Goal: Answer question/provide support: Answer question/provide support

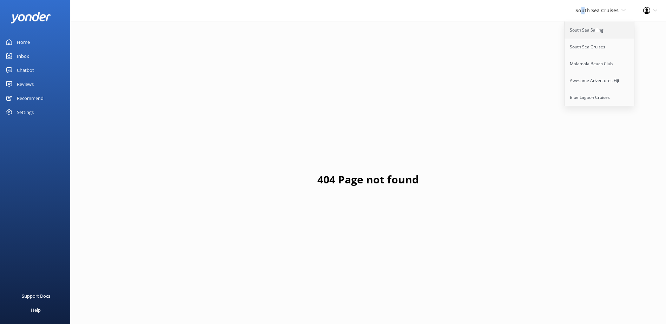
drag, startPoint x: 0, startPoint y: 0, endPoint x: 580, endPoint y: 31, distance: 580.9
click at [580, 31] on link "South Sea Sailing" at bounding box center [600, 30] width 70 height 17
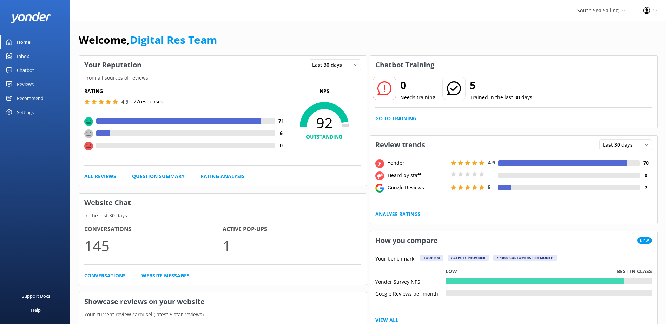
click at [9, 55] on use at bounding box center [9, 56] width 6 height 6
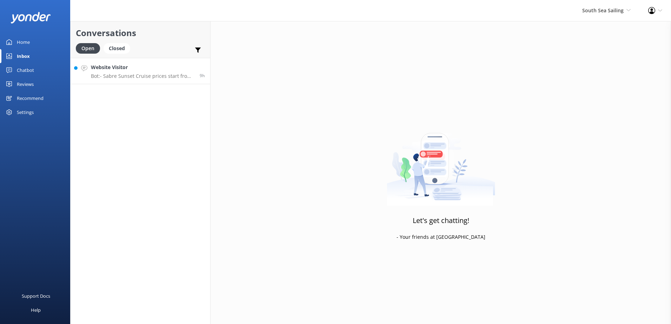
click at [139, 73] on p "Bot: - Sabre Sunset Cruise prices start from $149 per adult and $75 per child. …" at bounding box center [143, 76] width 104 height 6
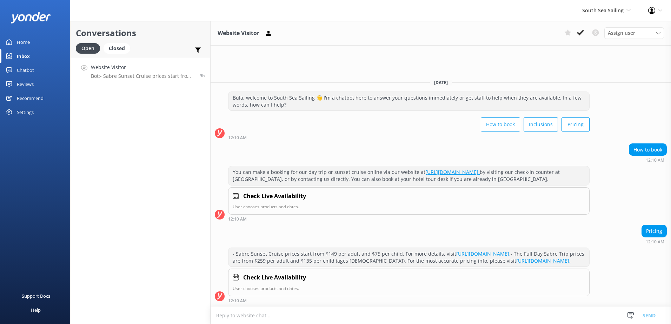
click at [486, 251] on link "https://www.southseasailingfiji.com/sabre-sunsets/." at bounding box center [484, 254] width 54 height 7
click at [517, 260] on link "https://www.southseasailingfiji.com/day-trip." at bounding box center [544, 261] width 54 height 7
click at [579, 26] on div "Website Visitor Assign user Sonya Alyssa Digital Res Team Miri Koroitamana Lave…" at bounding box center [441, 33] width 461 height 25
click at [577, 29] on button at bounding box center [581, 32] width 13 height 11
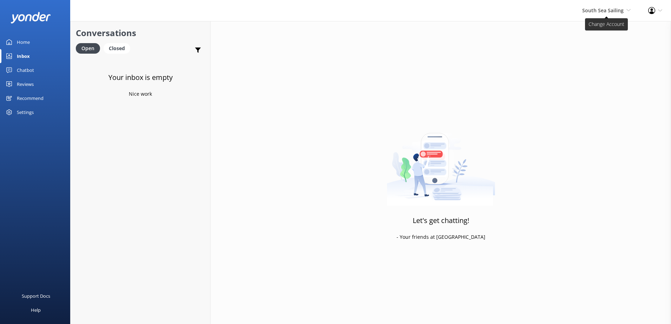
click at [595, 7] on span "South Sea Sailing" at bounding box center [603, 10] width 41 height 7
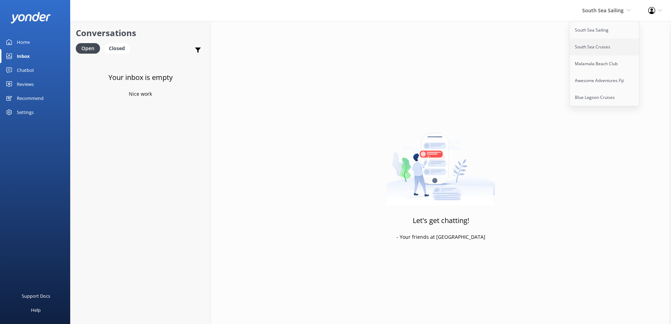
click at [606, 49] on link "South Sea Cruises" at bounding box center [605, 47] width 70 height 17
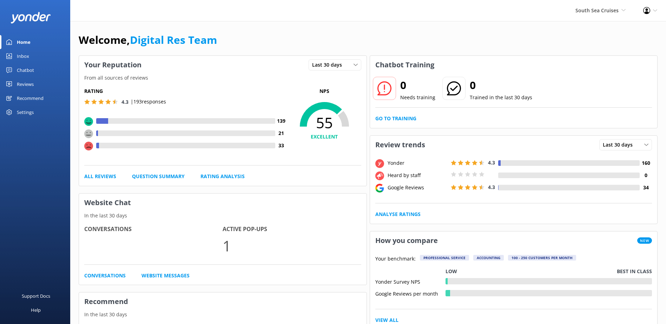
click at [7, 58] on icon at bounding box center [9, 56] width 6 height 6
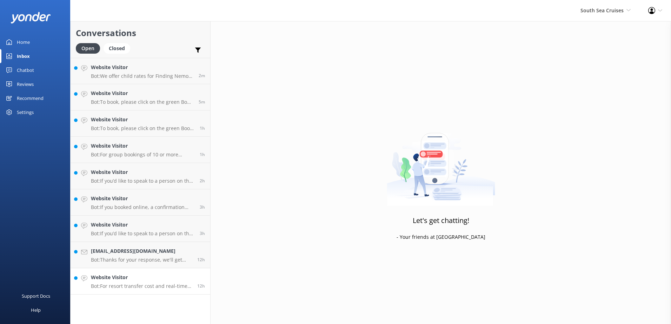
click at [157, 290] on link "Website Visitor Bot: For resort transfer cost and real-time availability from […" at bounding box center [141, 282] width 140 height 26
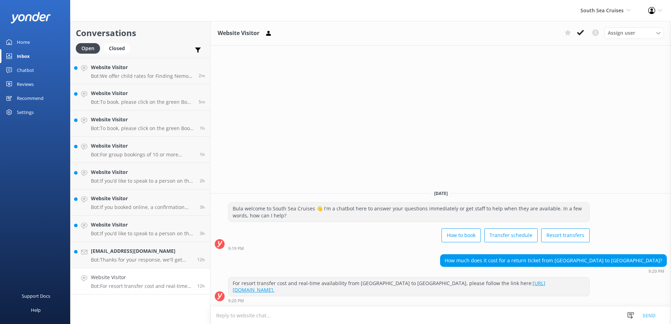
click at [375, 292] on link "[URL][DOMAIN_NAME]." at bounding box center [389, 287] width 313 height 14
click at [164, 282] on h4 "Website Visitor" at bounding box center [141, 278] width 101 height 8
click at [163, 283] on p "Bot: For resort transfer cost and real-time availability from [GEOGRAPHIC_DATA]…" at bounding box center [141, 286] width 101 height 6
click at [583, 37] on button at bounding box center [581, 32] width 13 height 11
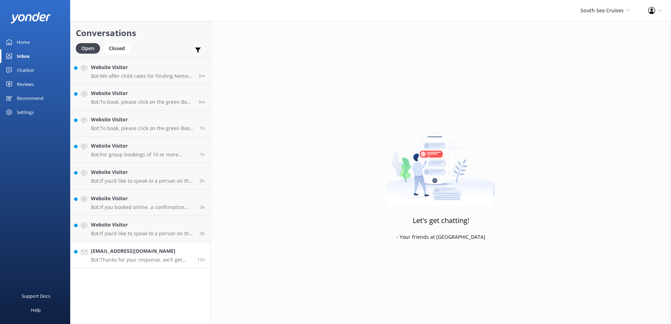
click at [149, 258] on p "Bot: Thanks for your response, we'll get back to you as soon as we can during o…" at bounding box center [141, 260] width 101 height 6
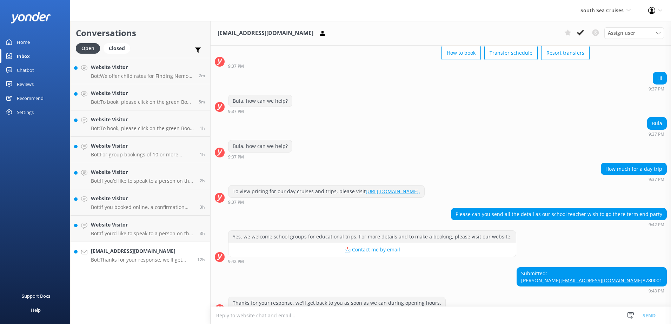
scroll to position [0, 0]
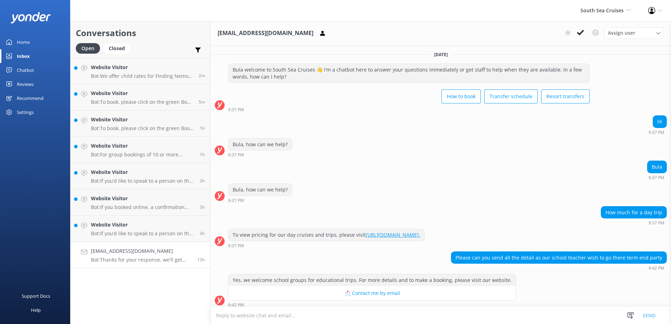
click at [398, 238] on link "[URL][DOMAIN_NAME]." at bounding box center [393, 235] width 54 height 7
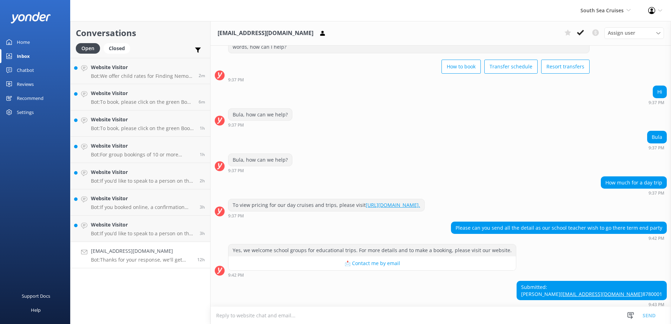
scroll to position [71, 0]
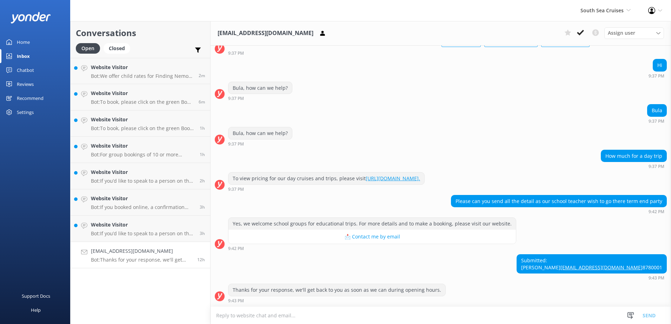
click at [576, 40] on div "niteshprasad0925@gmail.com Assign user Alyssa Sonya Digital Res Team Brenda Fen…" at bounding box center [441, 33] width 461 height 25
click at [578, 38] on button at bounding box center [581, 32] width 13 height 11
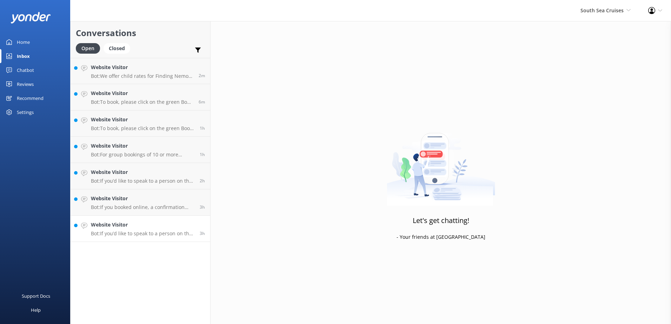
click at [163, 239] on link "Website Visitor Bot: If you’d like to speak to a person on the South Sea Cruise…" at bounding box center [141, 229] width 140 height 26
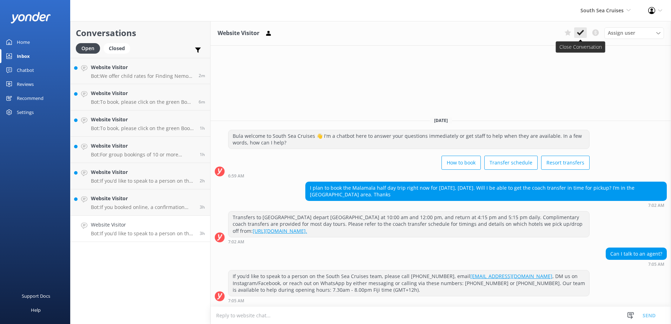
click at [582, 34] on icon at bounding box center [580, 32] width 7 height 7
click at [161, 206] on p "Bot: If you booked online, a confirmation email should have been sent to the em…" at bounding box center [143, 207] width 104 height 6
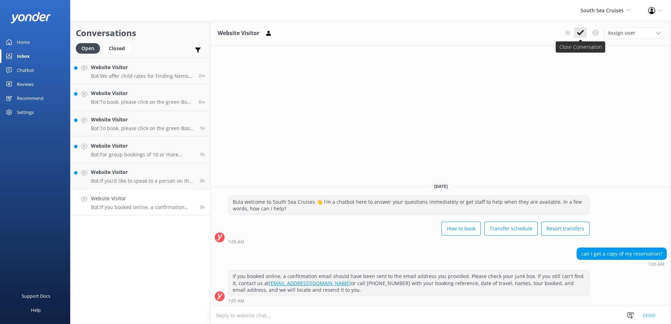
click at [579, 35] on icon at bounding box center [580, 32] width 7 height 7
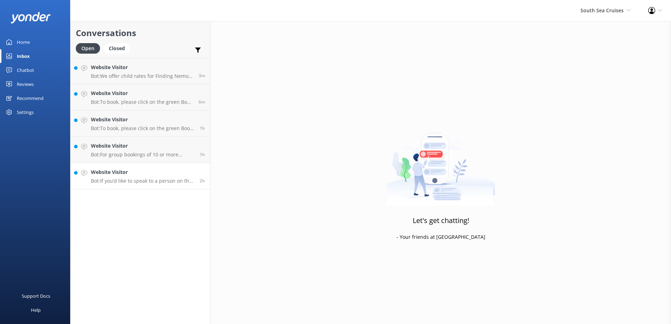
click at [178, 178] on div "Website Visitor Bot: If you’d like to speak to a person on the South Sea Cruise…" at bounding box center [143, 176] width 104 height 15
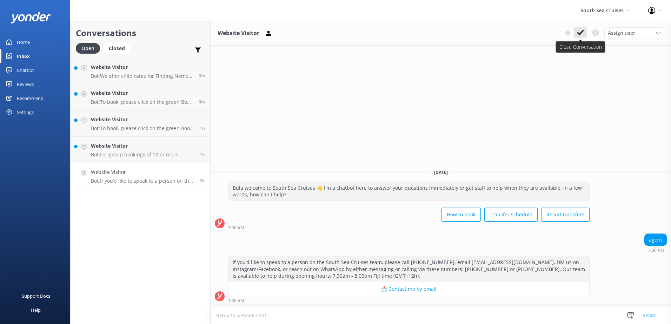
click at [578, 35] on icon at bounding box center [580, 32] width 7 height 7
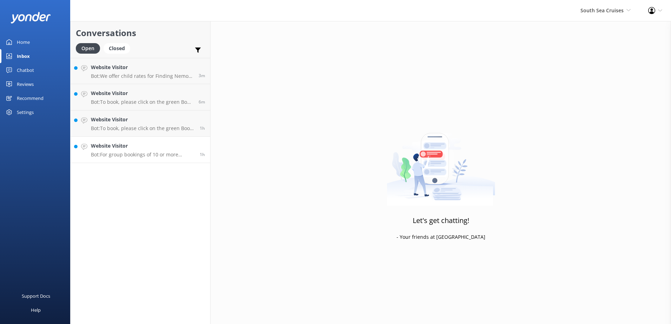
click at [160, 156] on p "Bot: For group bookings of 10 or more people, we have special deals available. …" at bounding box center [143, 155] width 104 height 6
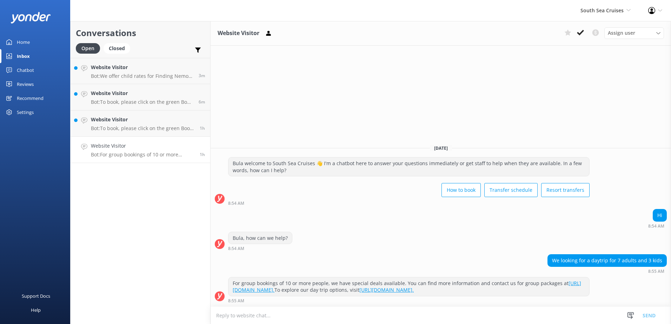
click at [578, 36] on button at bounding box center [581, 32] width 13 height 11
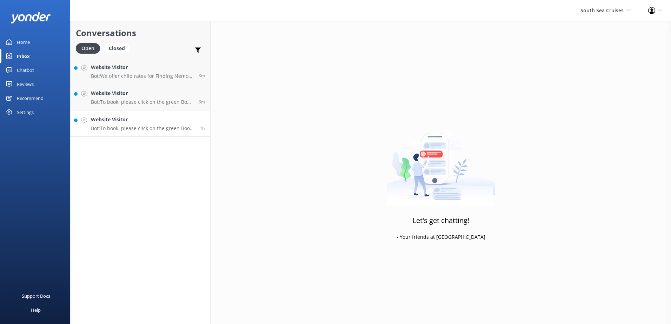
click at [169, 125] on p "Bot: To book, please click on the green Book Now button on our website and foll…" at bounding box center [143, 128] width 104 height 6
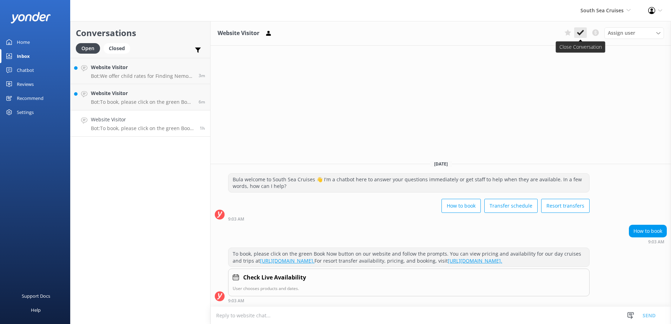
click at [582, 31] on icon at bounding box center [580, 32] width 7 height 7
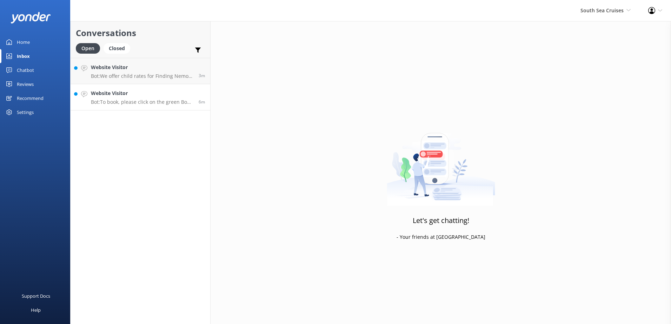
click at [164, 94] on h4 "Website Visitor" at bounding box center [142, 94] width 103 height 8
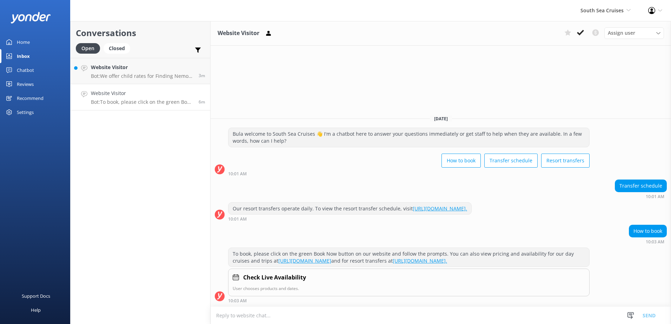
click at [447, 260] on link "https://secure.southseacruisesfiji.com/booking/dates/." at bounding box center [420, 261] width 54 height 7
click at [332, 261] on link "https://southseacruisesfiji.com/day-trips/" at bounding box center [304, 261] width 53 height 7
click at [580, 30] on icon at bounding box center [580, 32] width 7 height 7
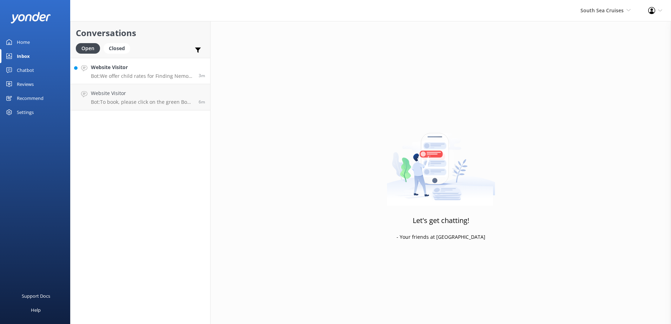
click at [174, 74] on p "Bot: We offer child rates for Finding Nemo, South Sea Island Day Trips, Combo-c…" at bounding box center [142, 76] width 103 height 6
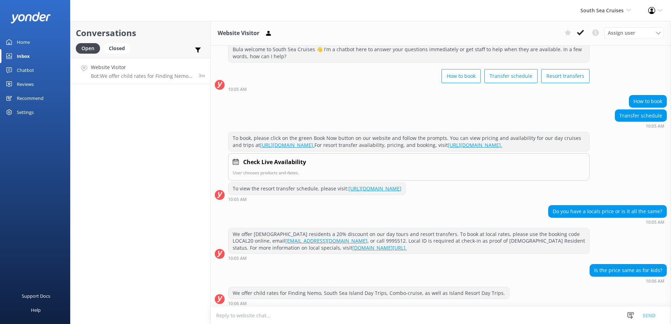
scroll to position [31, 0]
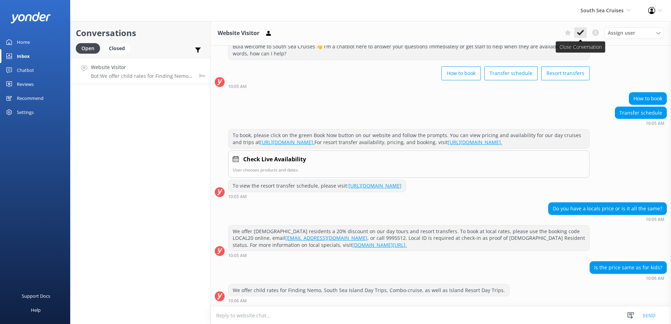
click at [583, 35] on icon at bounding box center [580, 32] width 7 height 7
click at [603, 13] on span "South Sea Cruises" at bounding box center [602, 10] width 43 height 7
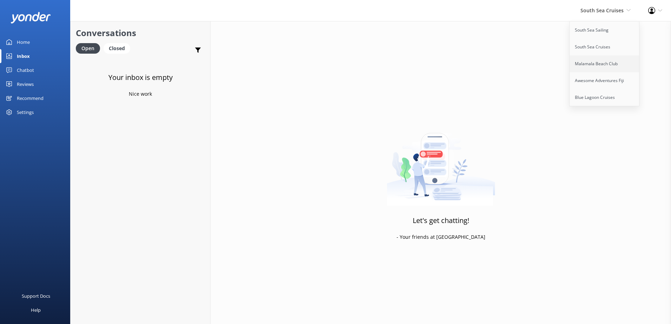
click at [604, 61] on link "Malamala Beach Club" at bounding box center [605, 63] width 70 height 17
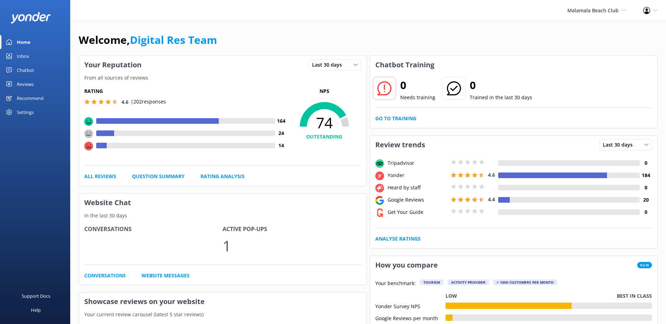
click at [34, 61] on link "Inbox" at bounding box center [35, 56] width 70 height 14
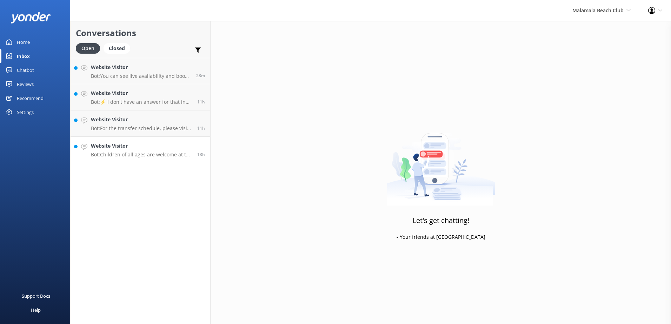
click at [157, 156] on p "Bot: Children of all ages are welcome at the beach club. However, please note t…" at bounding box center [141, 155] width 101 height 6
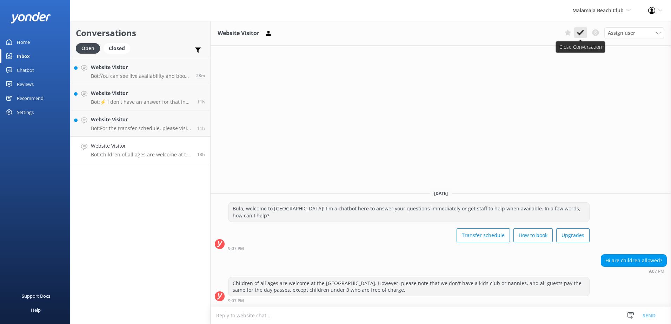
click at [580, 37] on button at bounding box center [581, 32] width 13 height 11
click at [155, 125] on div "Website Visitor Bot: For the transfer schedule, please visit the following link…" at bounding box center [141, 123] width 101 height 15
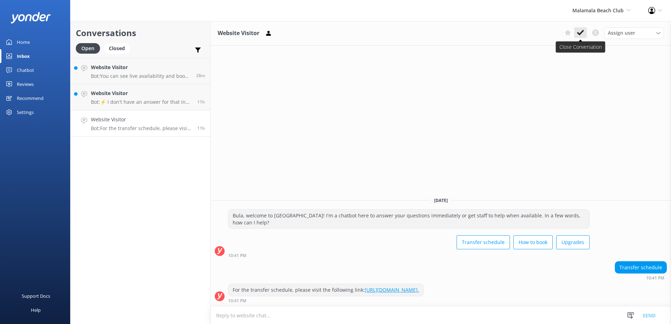
click at [580, 34] on use at bounding box center [580, 33] width 7 height 6
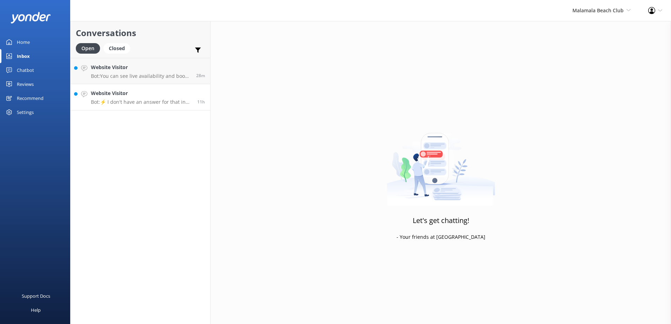
click at [176, 102] on p "Bot: ⚡ I don't have an answer for that in my knowledge base. Please try and rep…" at bounding box center [141, 102] width 101 height 6
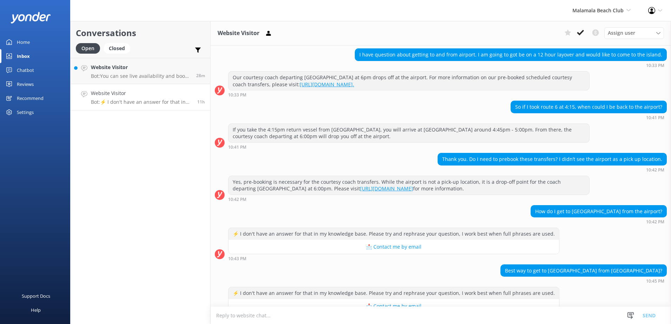
scroll to position [130, 0]
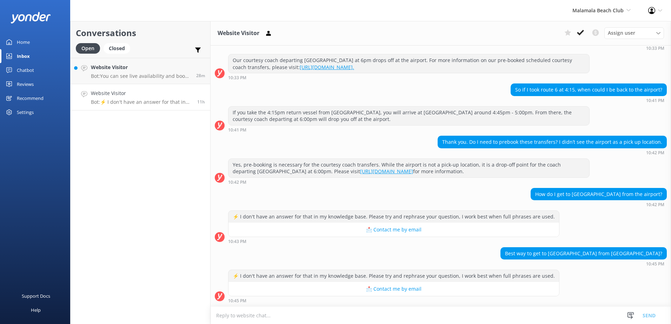
click at [436, 316] on textarea at bounding box center [441, 315] width 461 height 17
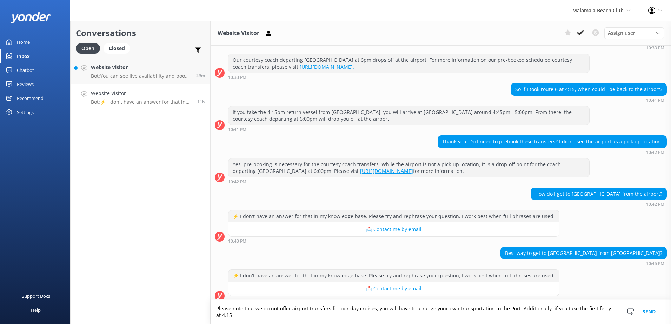
scroll to position [137, 0]
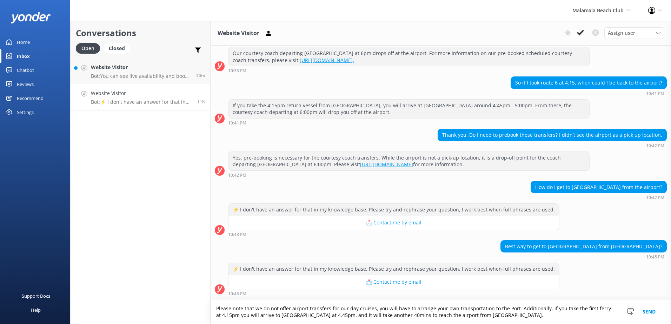
type textarea "Please note that we do not offer airport transfers for our day cruises, you wil…"
click at [659, 310] on button "Send" at bounding box center [649, 312] width 26 height 24
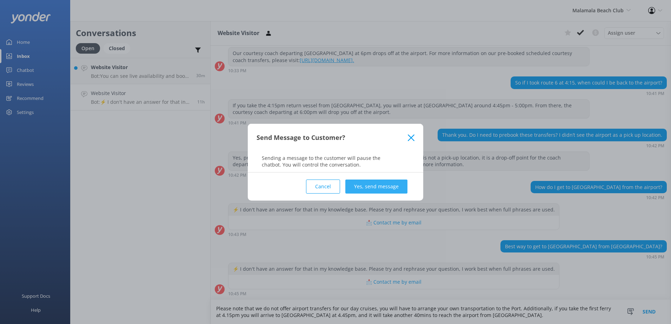
click at [395, 182] on button "Yes, send message" at bounding box center [377, 187] width 62 height 14
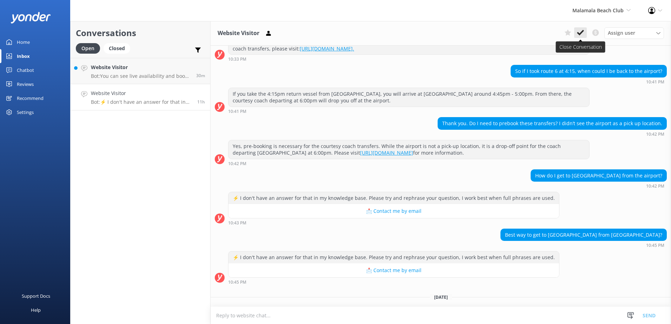
scroll to position [196, 0]
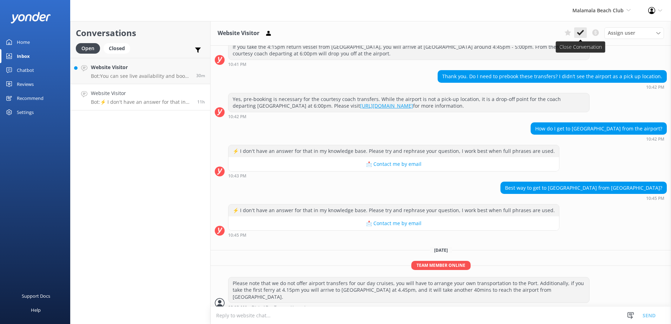
click at [582, 33] on use at bounding box center [580, 33] width 7 height 6
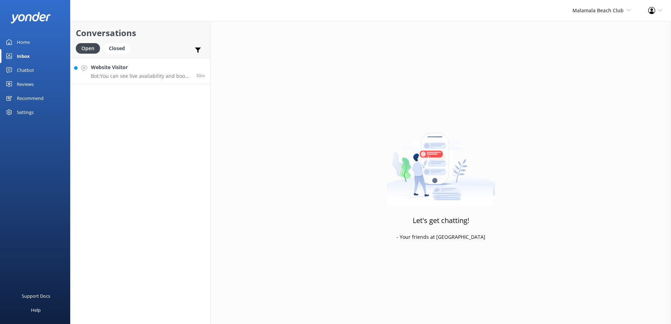
click at [151, 74] on p "Bot: You can see live availability and book a cabana or day bed online at https…" at bounding box center [141, 76] width 100 height 6
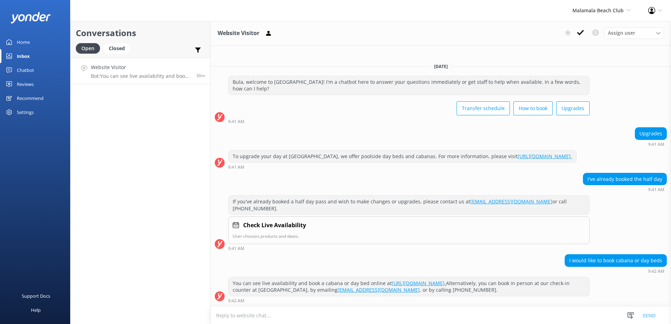
click at [446, 285] on link "https://secure.malamalabeachclub.com/day-trips/availability." at bounding box center [419, 283] width 54 height 7
drag, startPoint x: 529, startPoint y: 292, endPoint x: 369, endPoint y: 289, distance: 159.8
click at [369, 289] on div "You can see live availability and book a cabana or day bed online at https://se…" at bounding box center [409, 287] width 361 height 19
copy div "emailing reservations@ssc.com.fj , or by calling +679 999 5512."
click at [326, 324] on textarea at bounding box center [441, 315] width 461 height 17
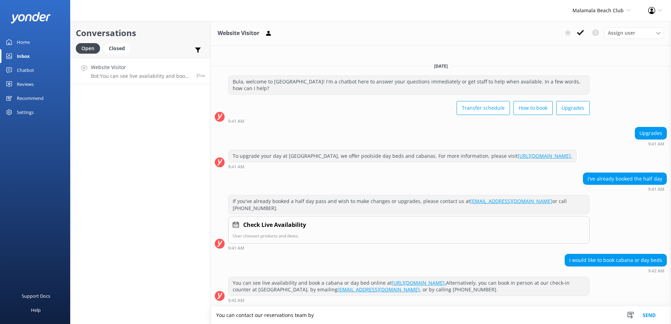
paste textarea "emailing reservations@ssc.com.fj, or by calling +679 999 5512."
click at [474, 313] on textarea "You can contact our reservations team by emailing reservations@ssc.com.fj, or b…" at bounding box center [441, 316] width 461 height 18
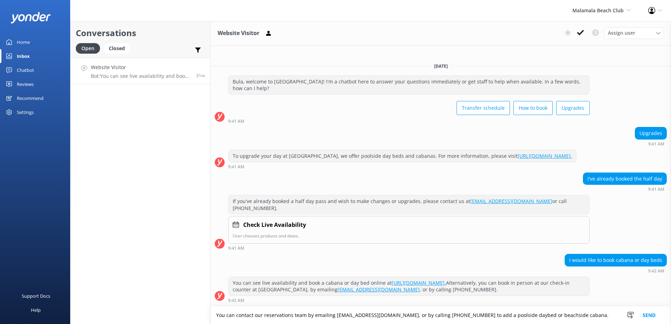
type textarea "You can contact our reservations team by emailing reservations@ssc.com.fj, or b…"
click at [656, 313] on button "Send" at bounding box center [649, 316] width 26 height 18
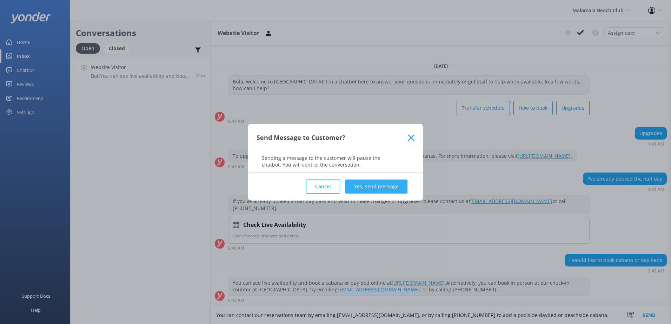
click at [374, 185] on button "Yes, send message" at bounding box center [377, 187] width 62 height 14
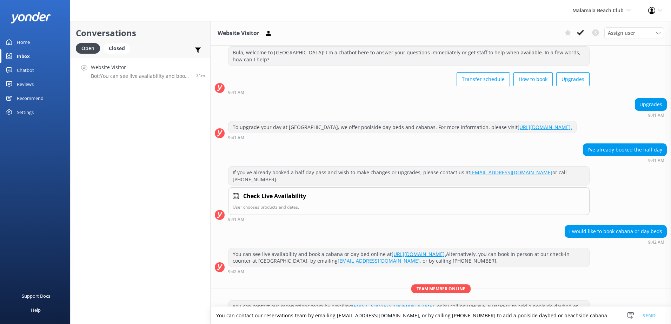
scroll to position [34, 0]
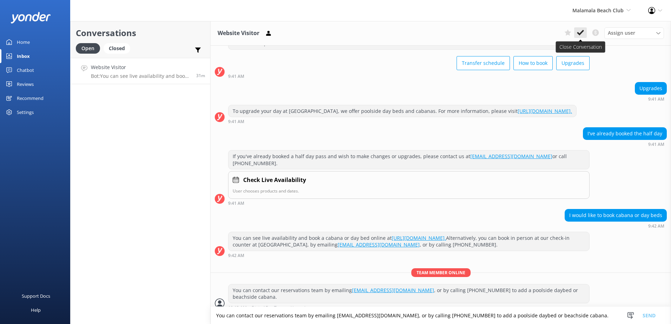
click at [584, 27] on button at bounding box center [581, 32] width 13 height 11
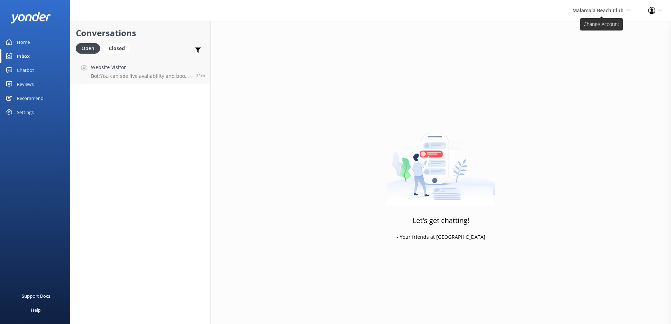
click at [610, 8] on span "Malamala Beach Club" at bounding box center [598, 10] width 51 height 7
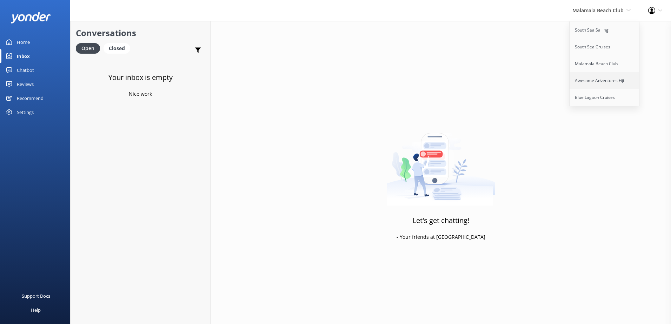
click at [600, 86] on link "Awesome Adventures Fiji" at bounding box center [605, 80] width 70 height 17
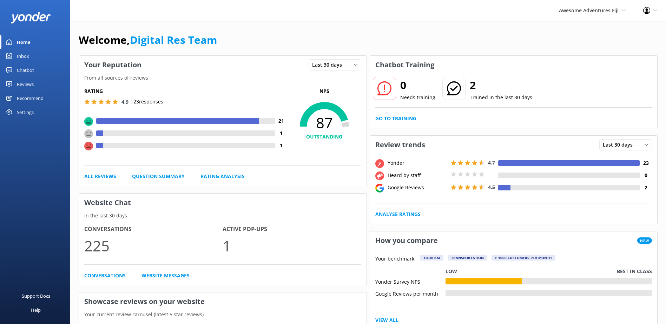
click at [8, 59] on link "Inbox" at bounding box center [35, 56] width 70 height 14
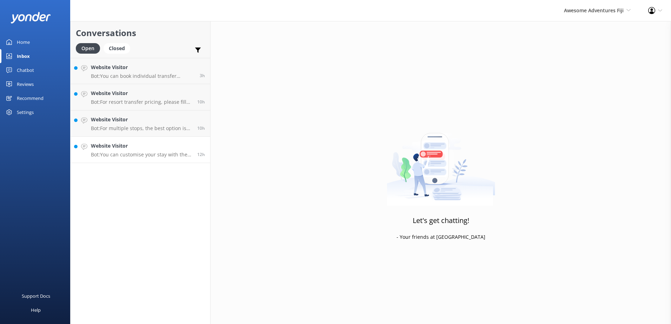
click at [135, 155] on p "Bot: You can customise your stay with the Awesome pass (ferry hop on, hop off a…" at bounding box center [141, 155] width 101 height 6
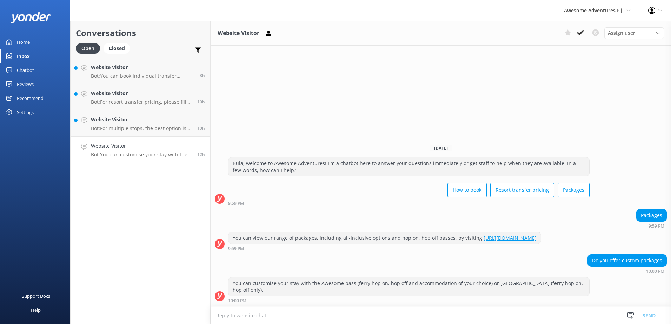
click at [582, 35] on icon at bounding box center [580, 32] width 7 height 7
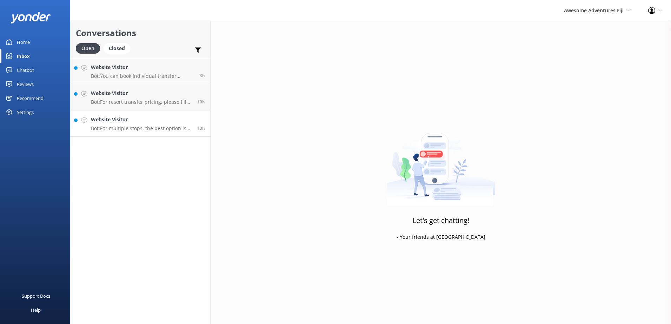
click at [141, 129] on p "Bot: For multiple stops, the best option is to book a Bula Pass. For airport tr…" at bounding box center [141, 128] width 101 height 6
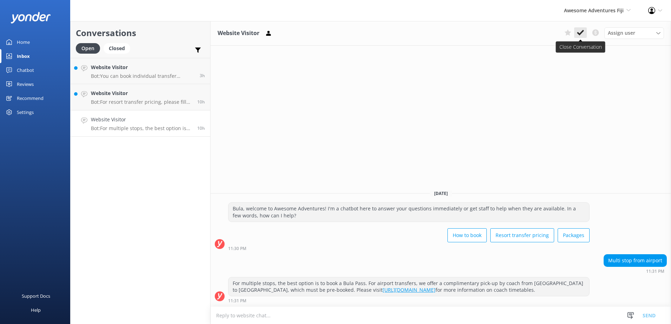
click at [583, 31] on use at bounding box center [580, 33] width 7 height 6
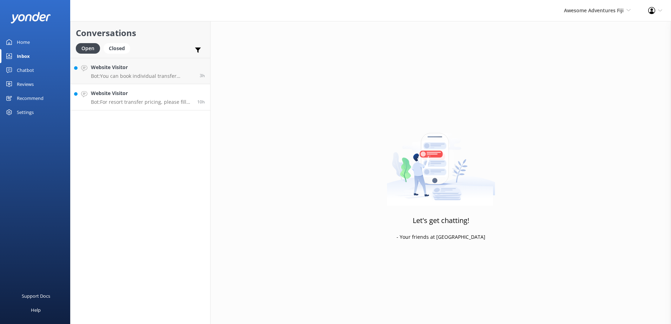
click at [126, 105] on p "Bot: For resort transfer pricing, please fill out your details and desired reso…" at bounding box center [141, 102] width 101 height 6
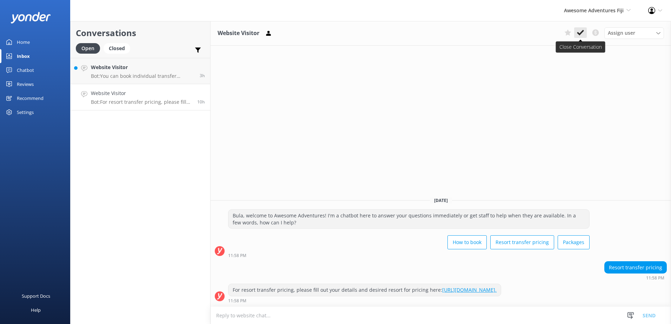
click at [578, 35] on icon at bounding box center [580, 32] width 7 height 7
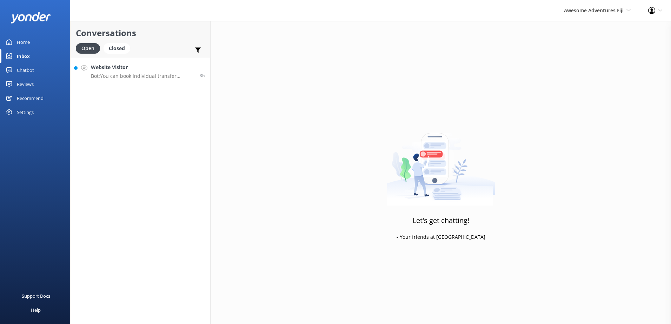
click at [173, 75] on p "Bot: You can book individual transfer sectors through our sister company South …" at bounding box center [143, 76] width 104 height 6
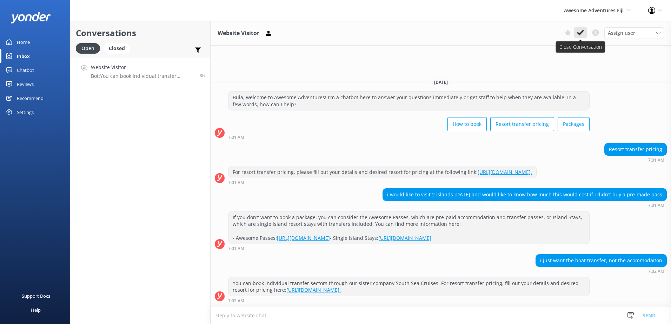
click at [583, 29] on icon at bounding box center [580, 32] width 7 height 7
click at [589, 8] on span "Awesome Adventures Fiji" at bounding box center [594, 10] width 60 height 7
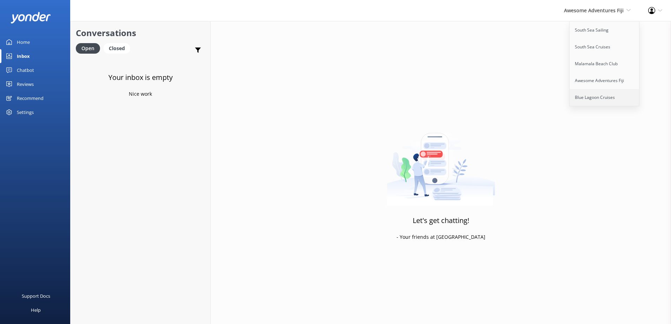
click at [596, 98] on link "Blue Lagoon Cruises" at bounding box center [605, 97] width 70 height 17
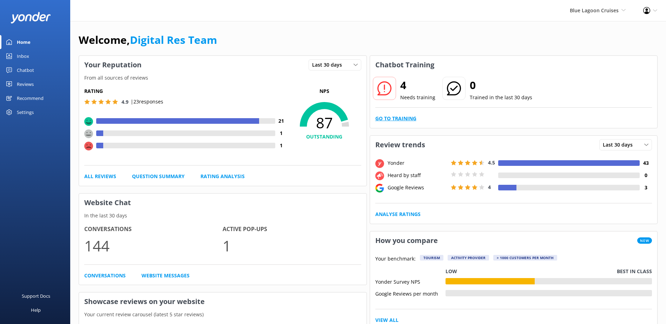
click at [389, 120] on link "Go to Training" at bounding box center [395, 119] width 41 height 8
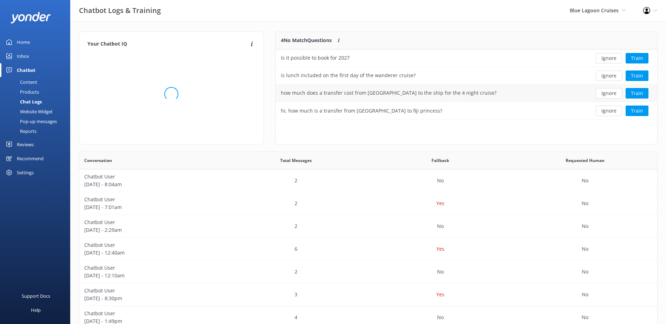
scroll to position [241, 573]
click at [609, 58] on button "Ignore" at bounding box center [609, 58] width 26 height 11
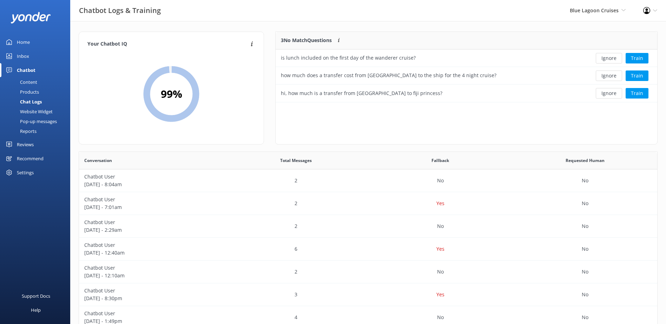
scroll to position [65, 376]
click at [609, 58] on button "Ignore" at bounding box center [609, 58] width 26 height 11
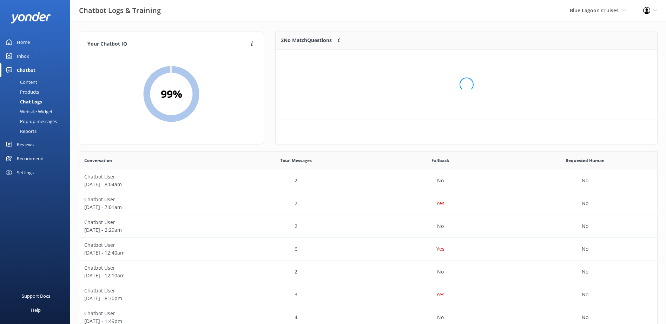
scroll to position [6, 6]
click at [609, 58] on div "Loading.." at bounding box center [467, 84] width 368 height 324
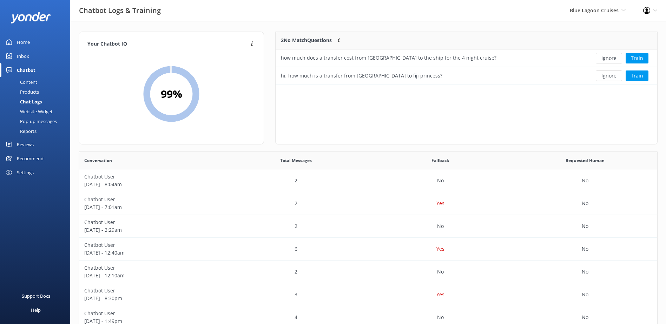
click at [609, 58] on button "Ignore" at bounding box center [609, 58] width 26 height 11
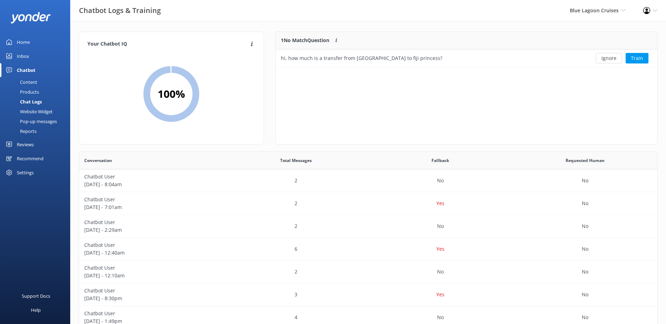
scroll to position [30, 376]
click at [609, 58] on button "Ignore" at bounding box center [609, 58] width 26 height 11
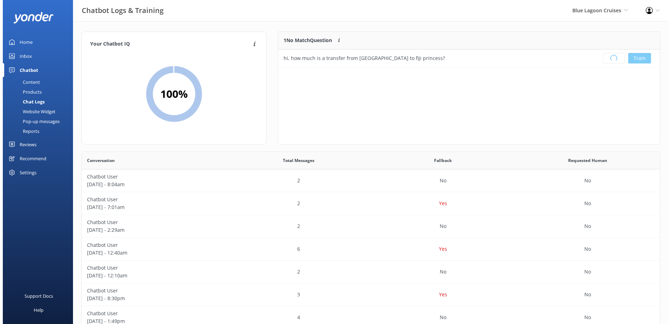
scroll to position [83, 376]
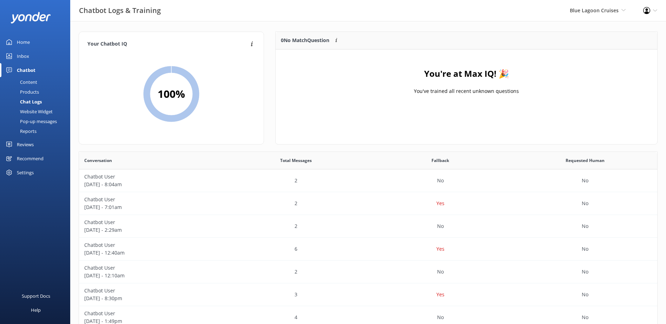
click at [34, 59] on link "Inbox" at bounding box center [35, 56] width 70 height 14
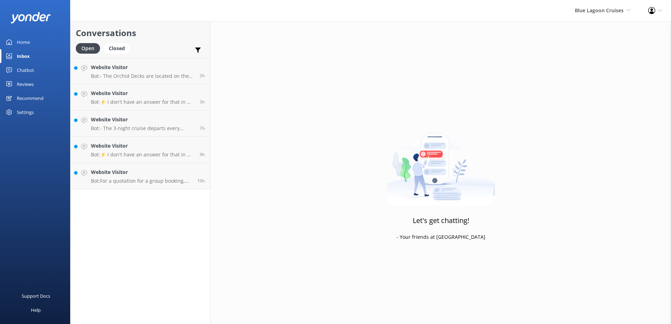
click at [160, 190] on div "Conversations Open Closed Important Converted Assigned to me Unassigned Website…" at bounding box center [140, 172] width 140 height 303
click at [160, 180] on p "Bot: For a quotation for a group booking, please email Blue Lagoon Cruises at c…" at bounding box center [141, 181] width 101 height 6
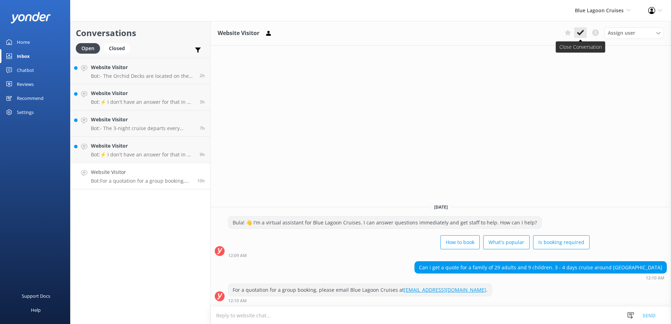
click at [577, 32] on button at bounding box center [581, 32] width 13 height 11
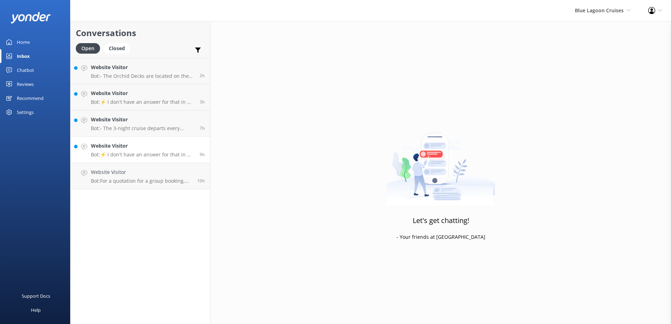
click at [184, 151] on div "Website Visitor Bot: ⚡ I don't have an answer for that in my knowledge base. Pl…" at bounding box center [143, 149] width 104 height 15
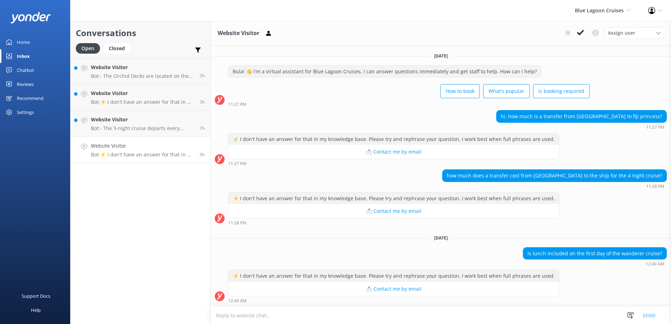
click at [438, 316] on textarea at bounding box center [441, 315] width 461 height 17
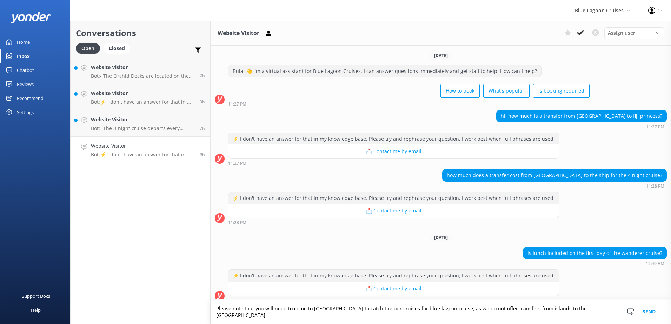
drag, startPoint x: 598, startPoint y: 313, endPoint x: 88, endPoint y: 286, distance: 510.3
click at [88, 286] on div "Conversations Open Closed Important Converted Assigned to me Unassigned Website…" at bounding box center [370, 172] width 601 height 303
type textarea "Please note that you will need to come to Port Denarau to catch the our cruises…"
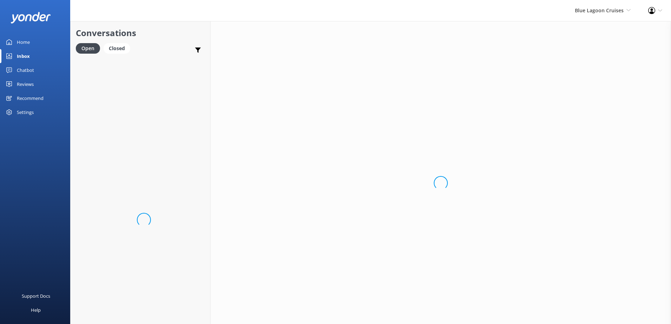
click at [598, 316] on div "Loading.." at bounding box center [441, 183] width 461 height 324
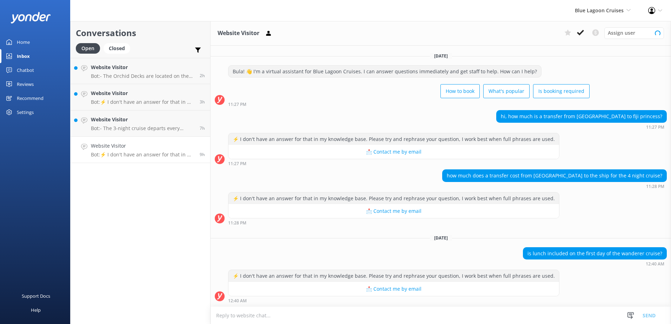
click at [598, 316] on textarea at bounding box center [441, 315] width 461 height 17
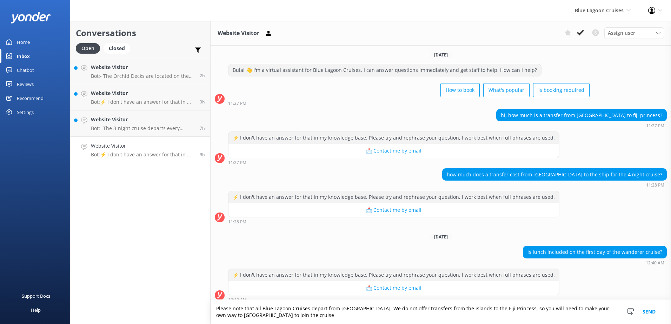
type textarea "Please note that all Blue Lagoon Cruises depart from [GEOGRAPHIC_DATA]. We do n…"
click at [651, 310] on button "Send" at bounding box center [649, 312] width 26 height 24
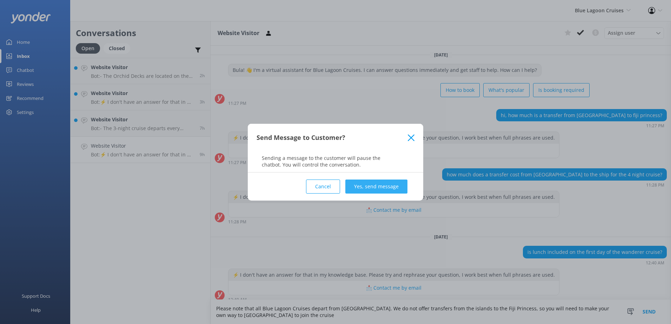
click at [373, 188] on button "Yes, send message" at bounding box center [377, 187] width 62 height 14
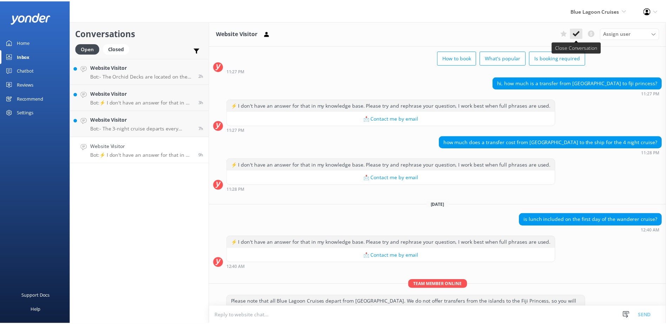
scroll to position [51, 0]
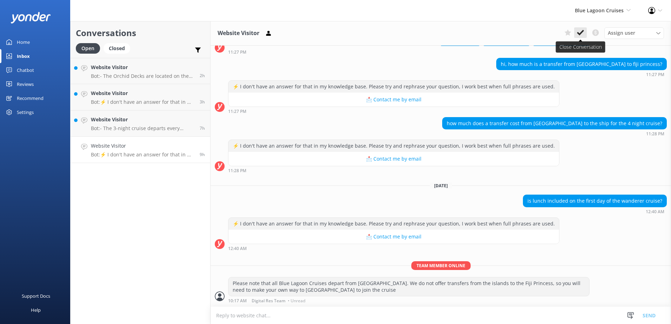
click at [581, 33] on use at bounding box center [580, 33] width 7 height 6
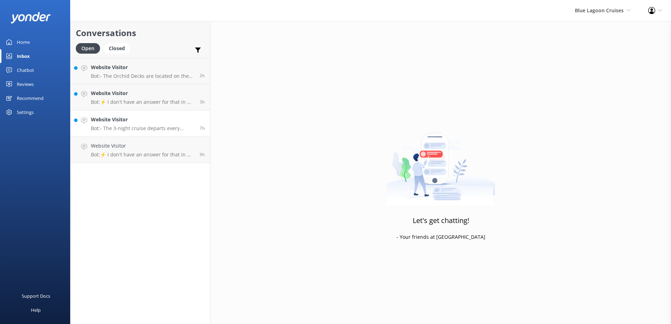
click at [163, 135] on link "Website Visitor Bot: - The 3-night cruise departs every Friday at 3:00pm. - The…" at bounding box center [141, 124] width 140 height 26
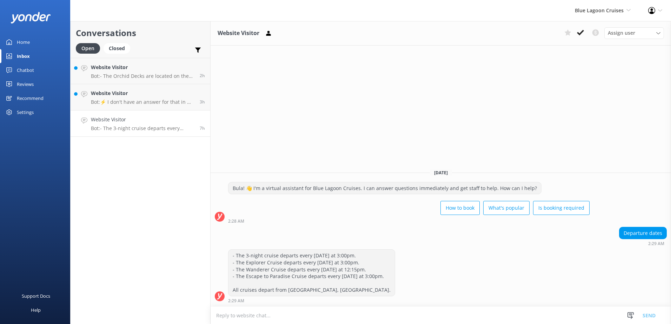
click at [160, 125] on div "Website Visitor Bot: - The 3-night cruise departs every Friday at 3:00pm. - The…" at bounding box center [143, 123] width 104 height 15
click at [579, 33] on icon at bounding box center [580, 32] width 7 height 7
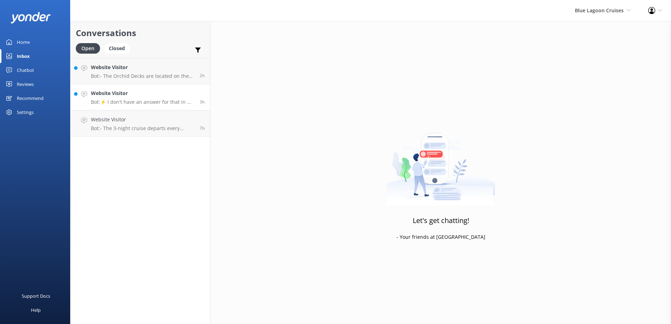
click at [176, 99] on p "Bot: ⚡ I don't have an answer for that in my knowledge base. Please try and rep…" at bounding box center [143, 102] width 104 height 6
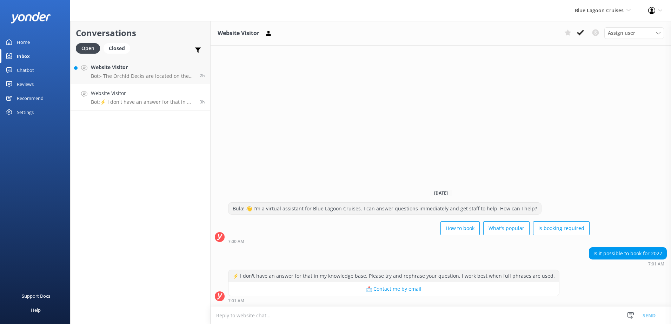
click at [22, 70] on div "Chatbot" at bounding box center [25, 70] width 17 height 14
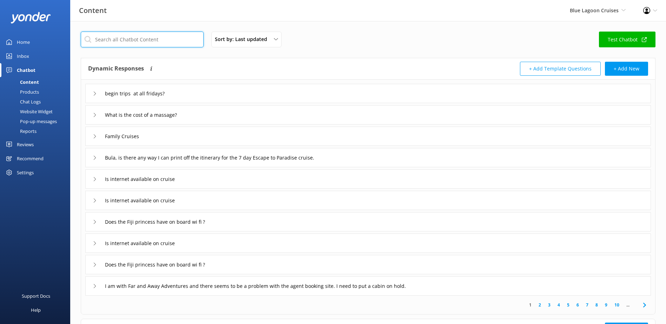
click at [138, 45] on input "text" at bounding box center [142, 40] width 123 height 16
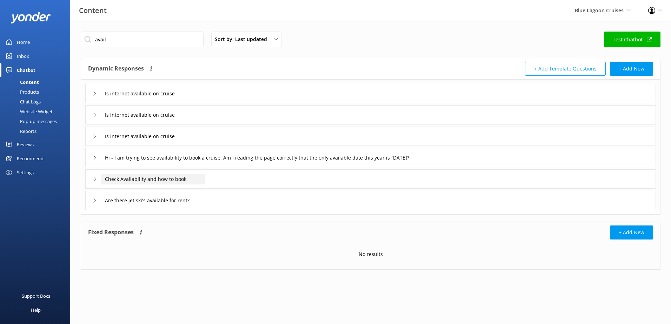
click at [154, 176] on input "Check Availability and how to book" at bounding box center [153, 179] width 104 height 11
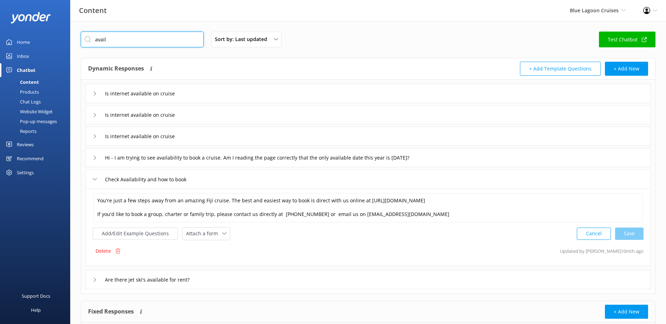
drag, startPoint x: 129, startPoint y: 44, endPoint x: 39, endPoint y: 52, distance: 90.6
click at [39, 52] on div "Content Blue Lagoon Cruises South Sea Sailing South Sea Cruises Malamala Beach …" at bounding box center [333, 196] width 666 height 350
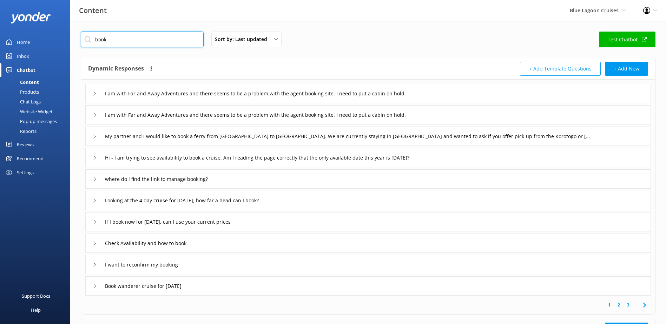
type input "book"
click at [27, 55] on div "Inbox" at bounding box center [23, 56] width 12 height 14
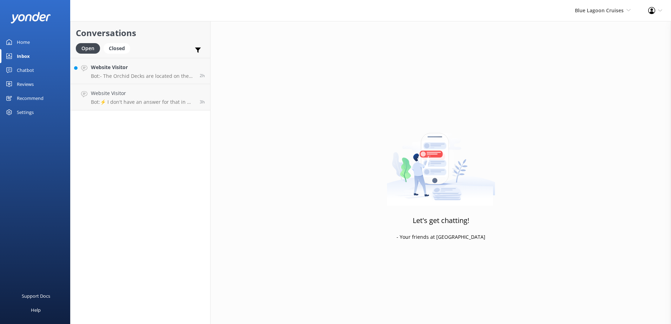
click at [143, 80] on link "Website Visitor Bot: - The Orchid Decks are located on the upper two levels of …" at bounding box center [141, 71] width 140 height 26
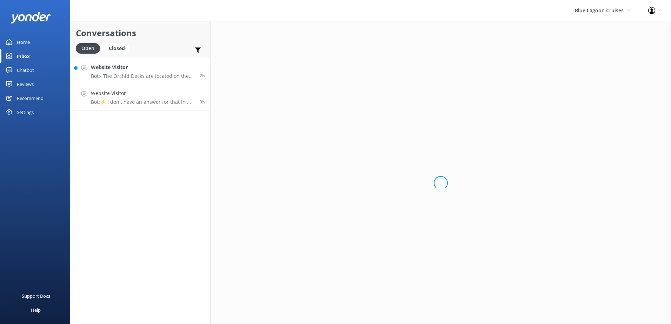
click at [145, 100] on p "Bot: ⚡ I don't have an answer for that in my knowledge base. Please try and rep…" at bounding box center [143, 102] width 104 height 6
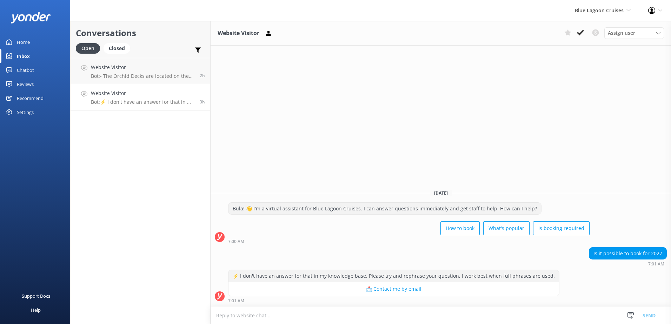
click at [333, 311] on textarea at bounding box center [441, 315] width 461 height 17
paste textarea "https://secure.bluelagooncruises.com/BookingCat/Availability/?ParentCategory=BL…"
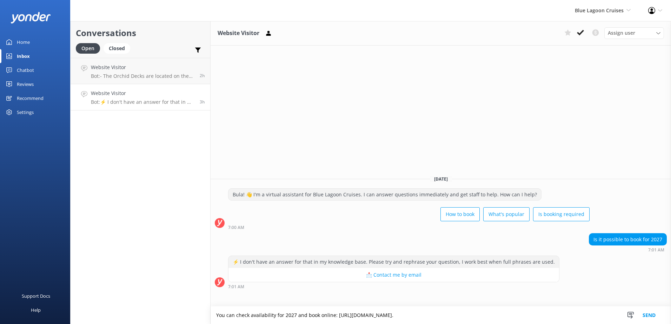
type textarea "You can check availability for 2027 and book online: https://secure.bluelagoonc…"
click at [655, 311] on button "Send" at bounding box center [649, 316] width 26 height 18
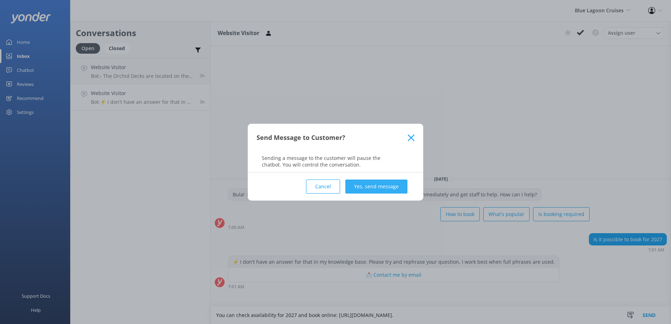
click at [393, 189] on button "Yes, send message" at bounding box center [377, 187] width 62 height 14
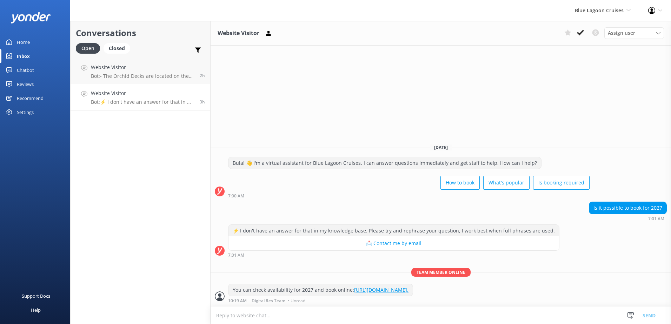
click at [406, 287] on link "https://secure.bluelagooncruises.com/BookingCat/Availability/?ParentCategory=BL…" at bounding box center [381, 290] width 54 height 7
click at [582, 34] on icon at bounding box center [580, 32] width 7 height 7
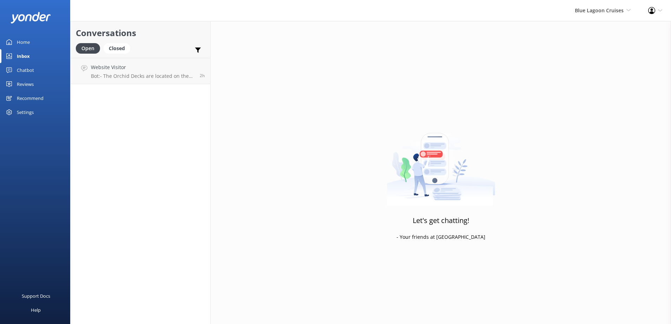
drag, startPoint x: 156, startPoint y: 77, endPoint x: 189, endPoint y: 92, distance: 35.8
click at [157, 77] on p "Bot: - The Orchid Decks are located on the upper two levels of the ship, with c…" at bounding box center [143, 76] width 104 height 6
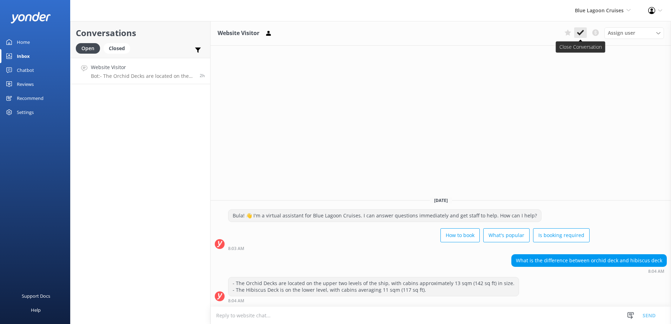
click at [579, 35] on icon at bounding box center [580, 32] width 7 height 7
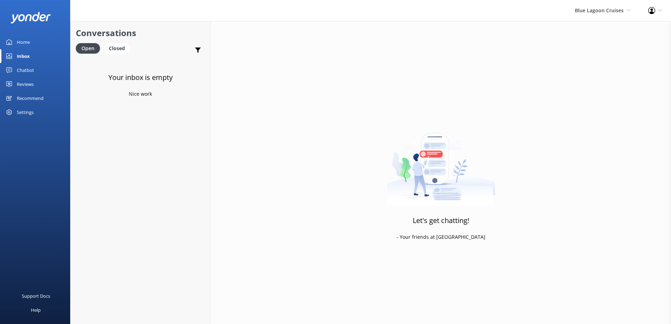
click at [601, 15] on div "Blue Lagoon Cruises South Sea Sailing South Sea Cruises Malamala Beach Club Awe…" at bounding box center [602, 10] width 73 height 21
click at [597, 28] on link "South Sea Sailing" at bounding box center [605, 30] width 70 height 17
